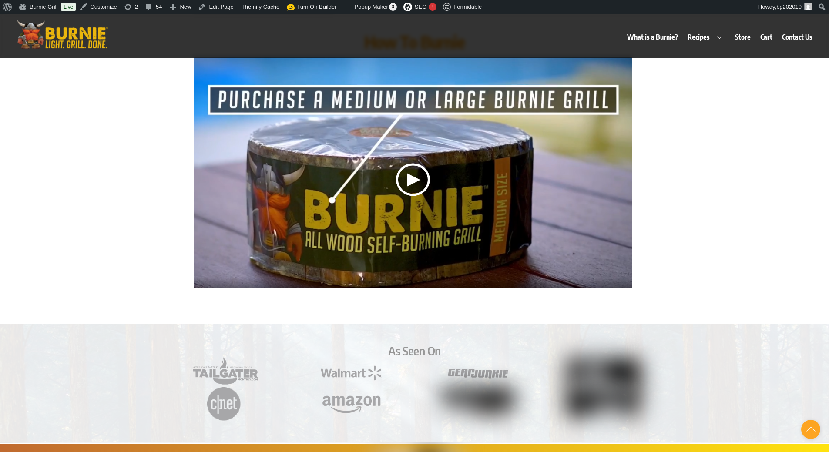
scroll to position [2670, 0]
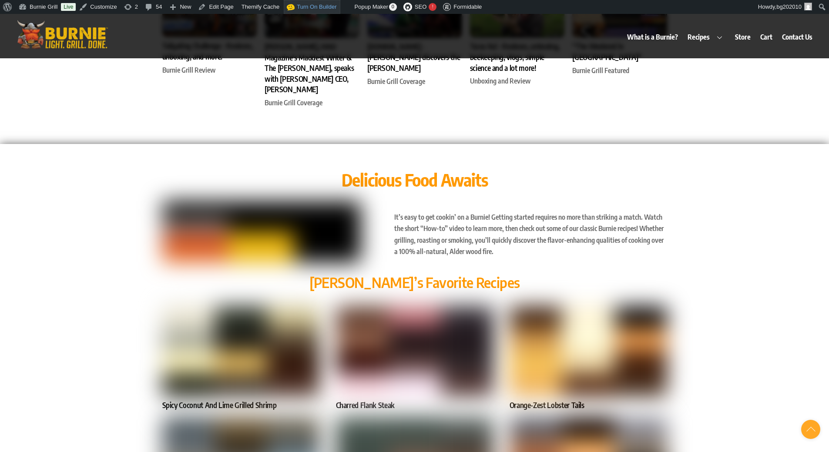
click at [317, 6] on link "Builder is not available on this page Turn On Builder" at bounding box center [312, 7] width 56 height 14
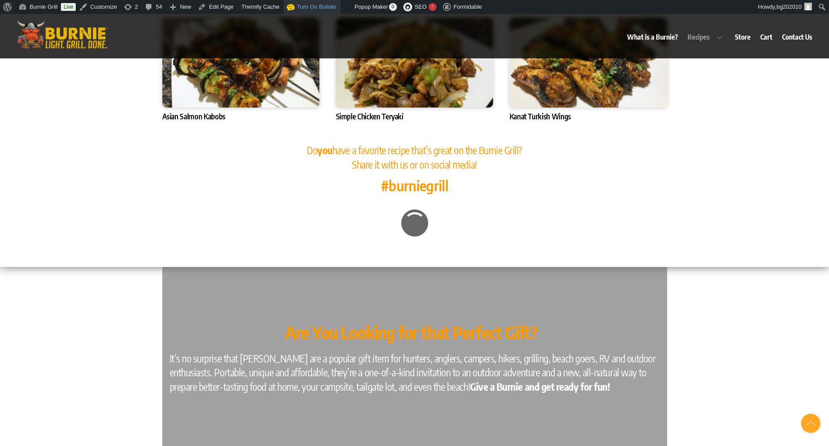
scroll to position [3219, 0]
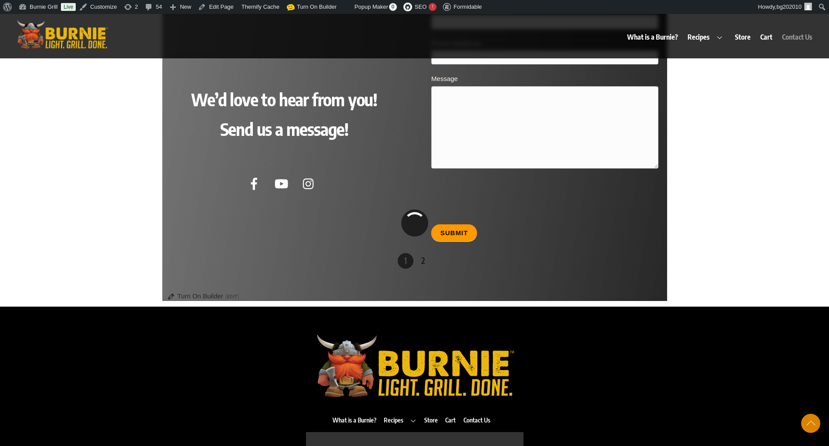
scroll to position [4431, 0]
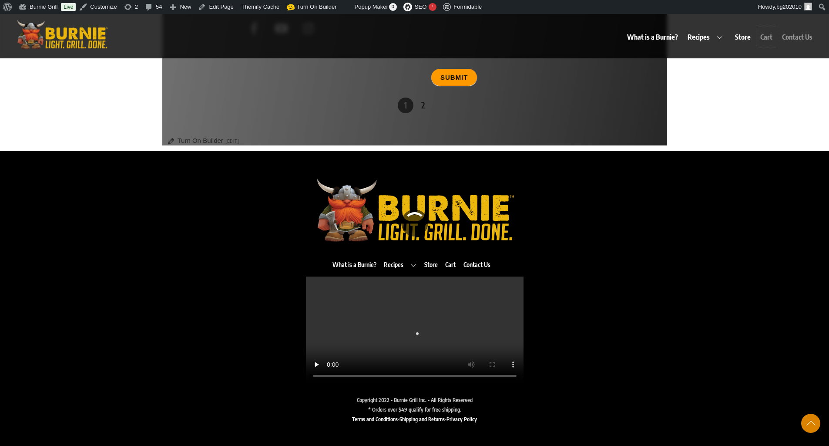
click at [768, 36] on link "Cart" at bounding box center [767, 37] width 20 height 20
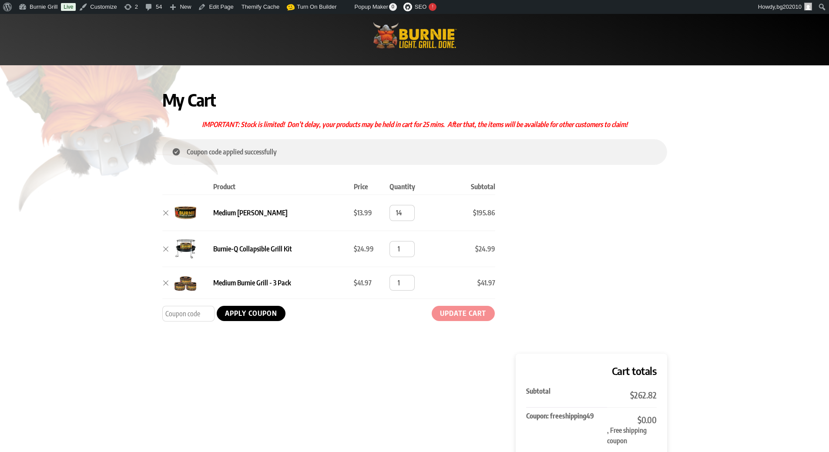
click at [424, 29] on img at bounding box center [415, 35] width 90 height 30
click at [421, 39] on img at bounding box center [415, 35] width 90 height 30
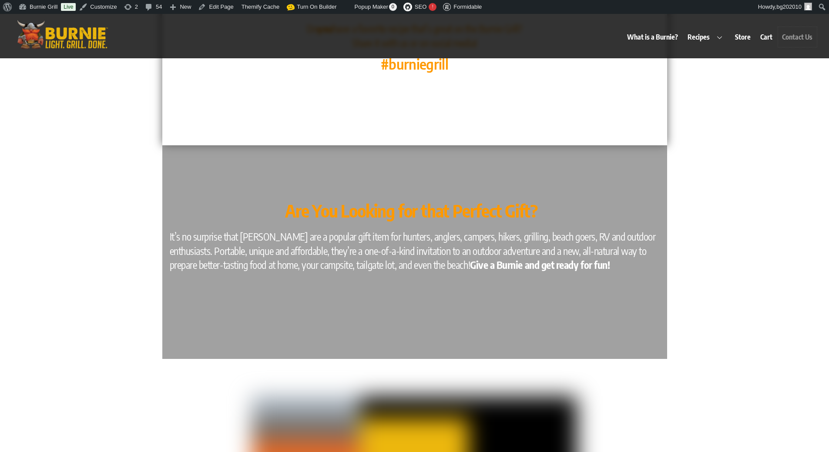
scroll to position [4483, 0]
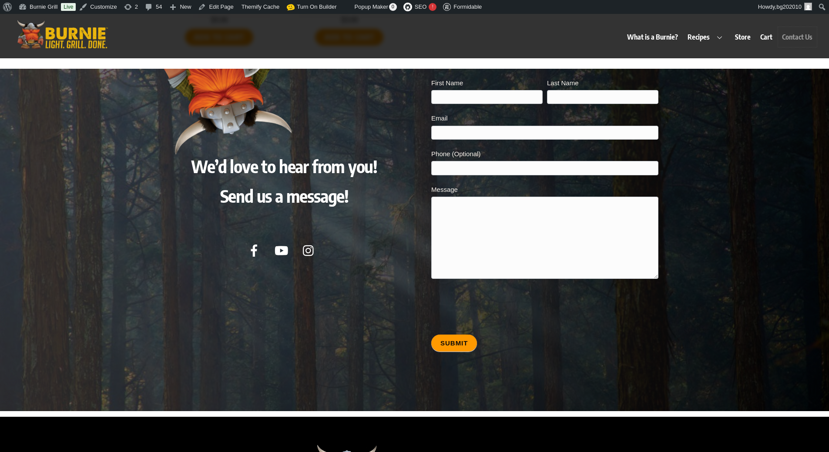
click at [796, 37] on link "Contact Us" at bounding box center [797, 37] width 39 height 20
click at [448, 90] on input "First Name" at bounding box center [486, 97] width 111 height 14
type input "N"
type input "qweqwe"
type input "rwerewrew"
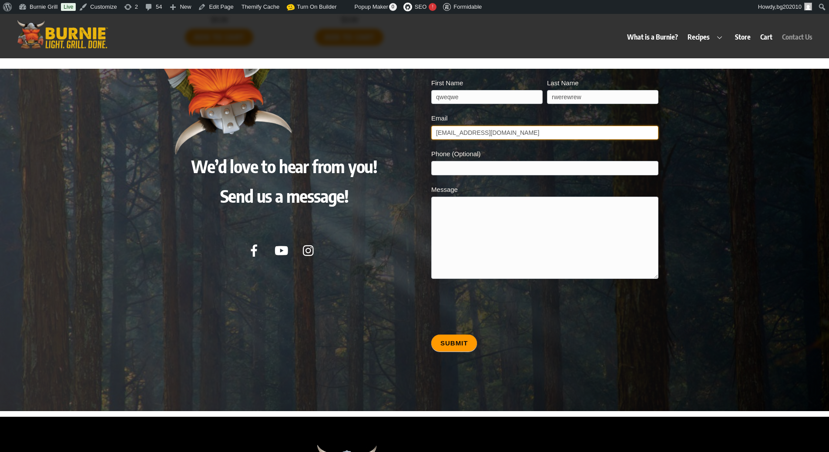
type input "[EMAIL_ADDRESS][DOMAIN_NAME]"
type textarea "wefwefewfewfewfewfw"
click at [452, 339] on button "Submit" at bounding box center [454, 342] width 46 height 17
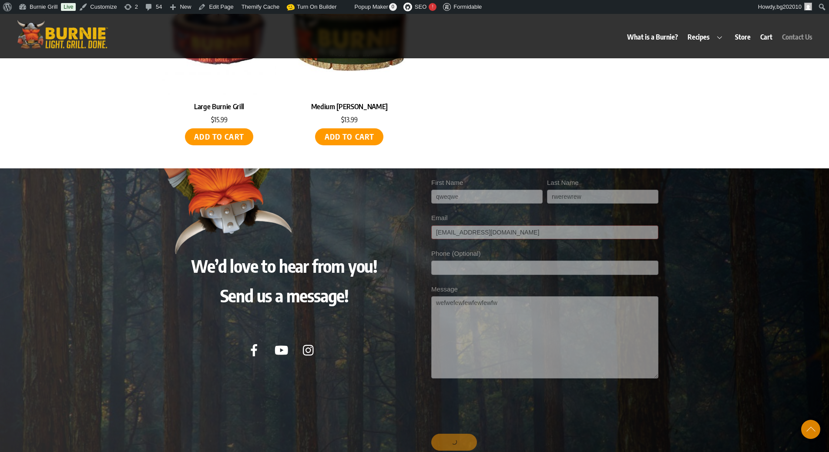
scroll to position [4366, 0]
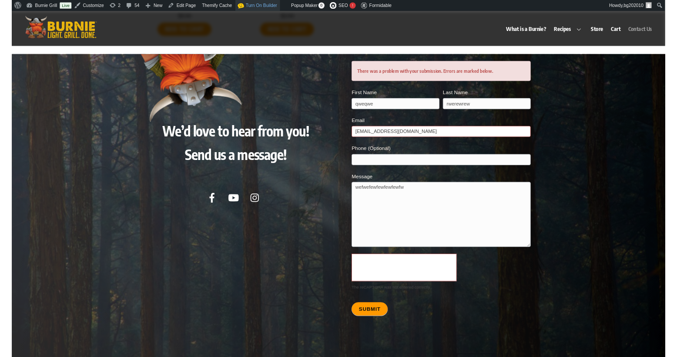
scroll to position [4167, 0]
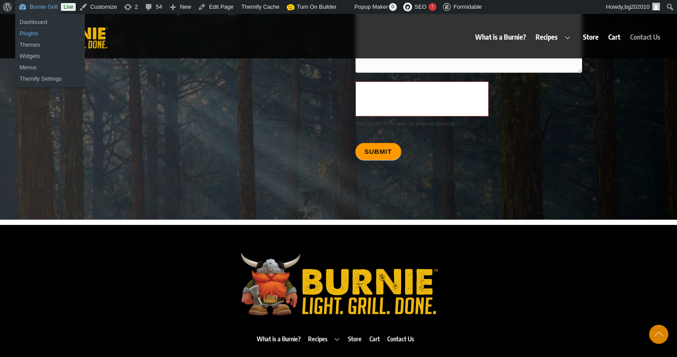
click at [31, 34] on link "Plugins" at bounding box center [50, 33] width 70 height 11
